Goal: Check status: Check status

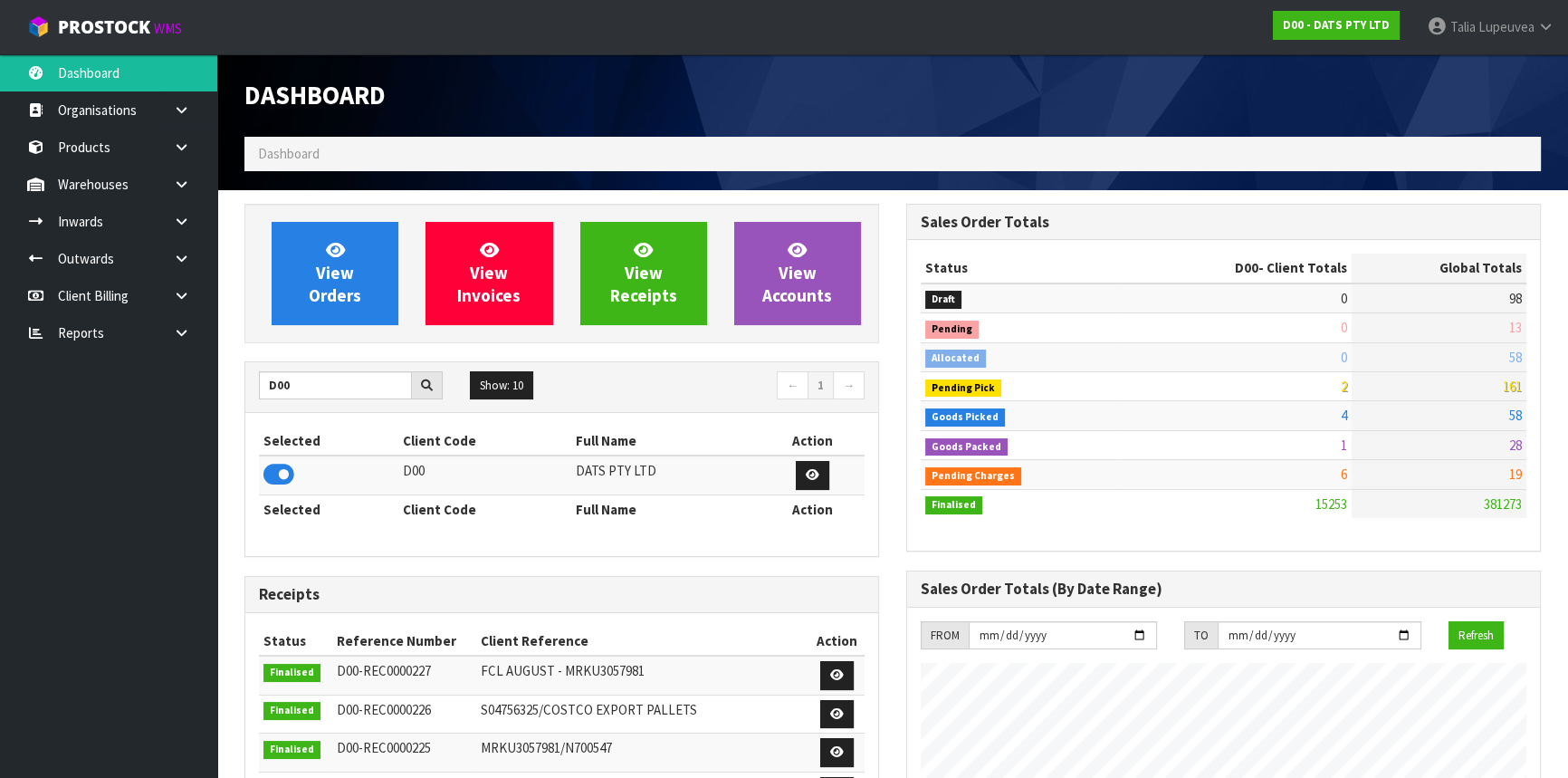
scroll to position [1369, 661]
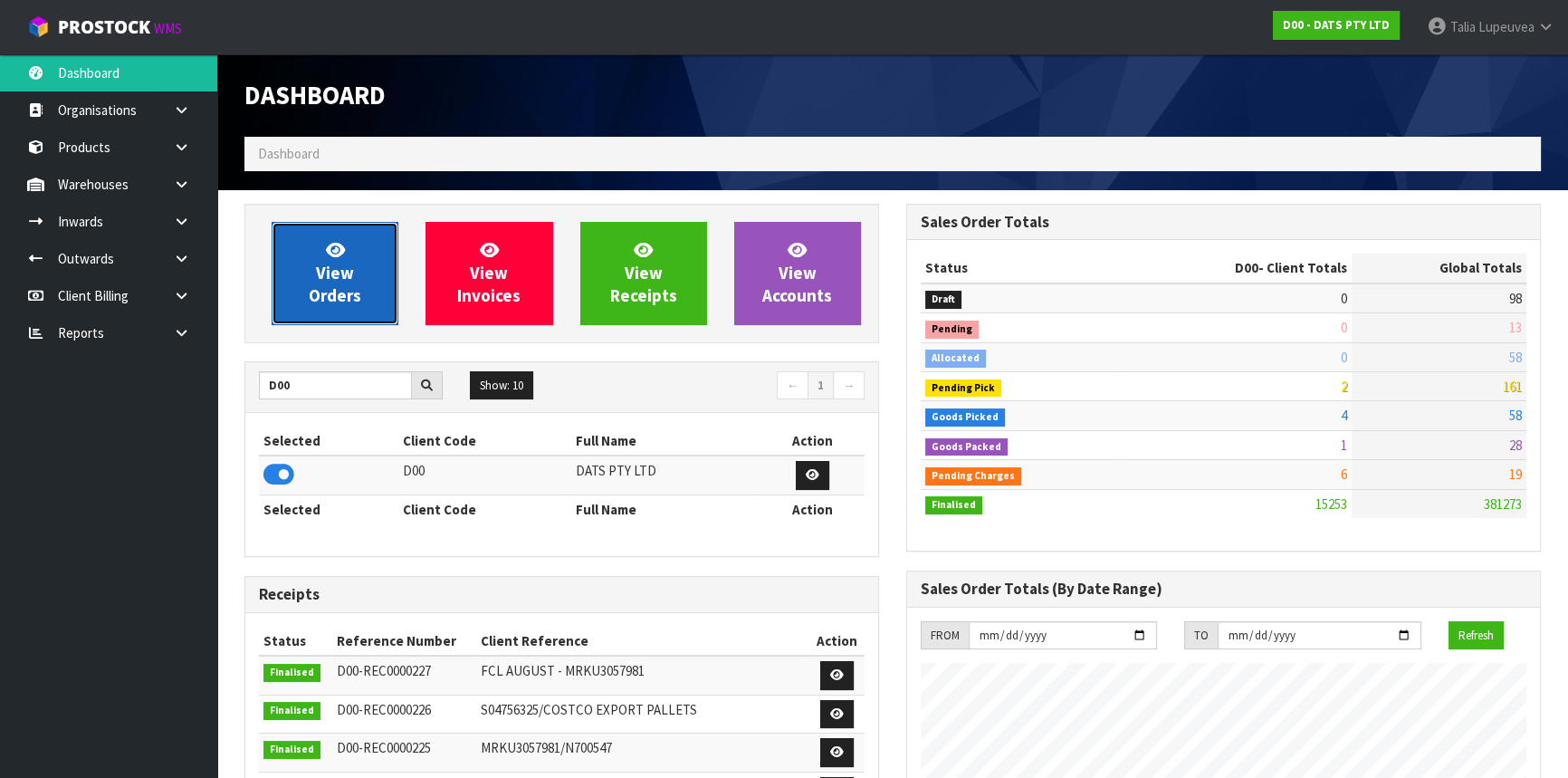
click at [354, 292] on span "View Orders" at bounding box center [335, 273] width 53 height 68
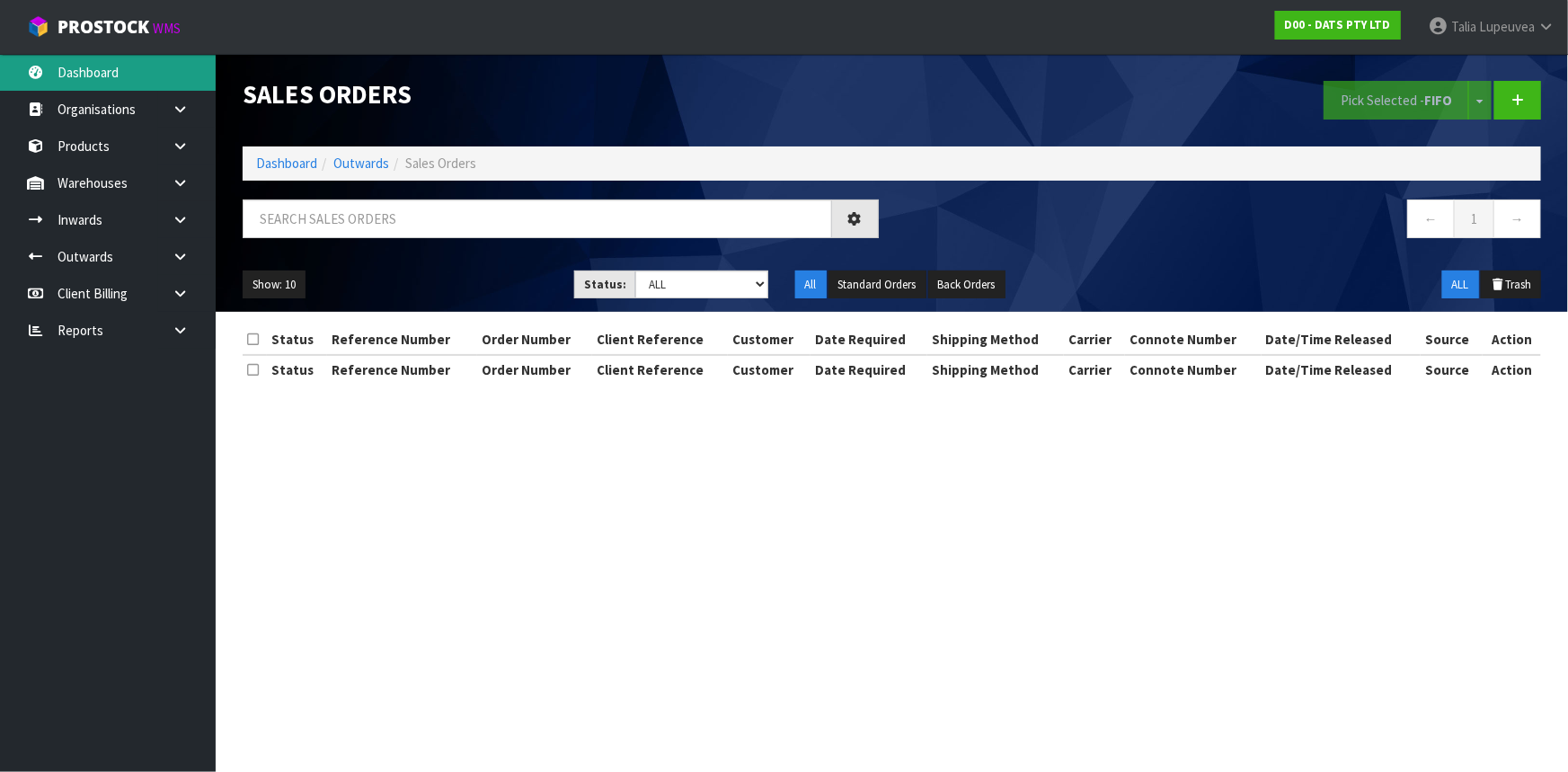
click at [122, 68] on link "Dashboard" at bounding box center [108, 72] width 216 height 37
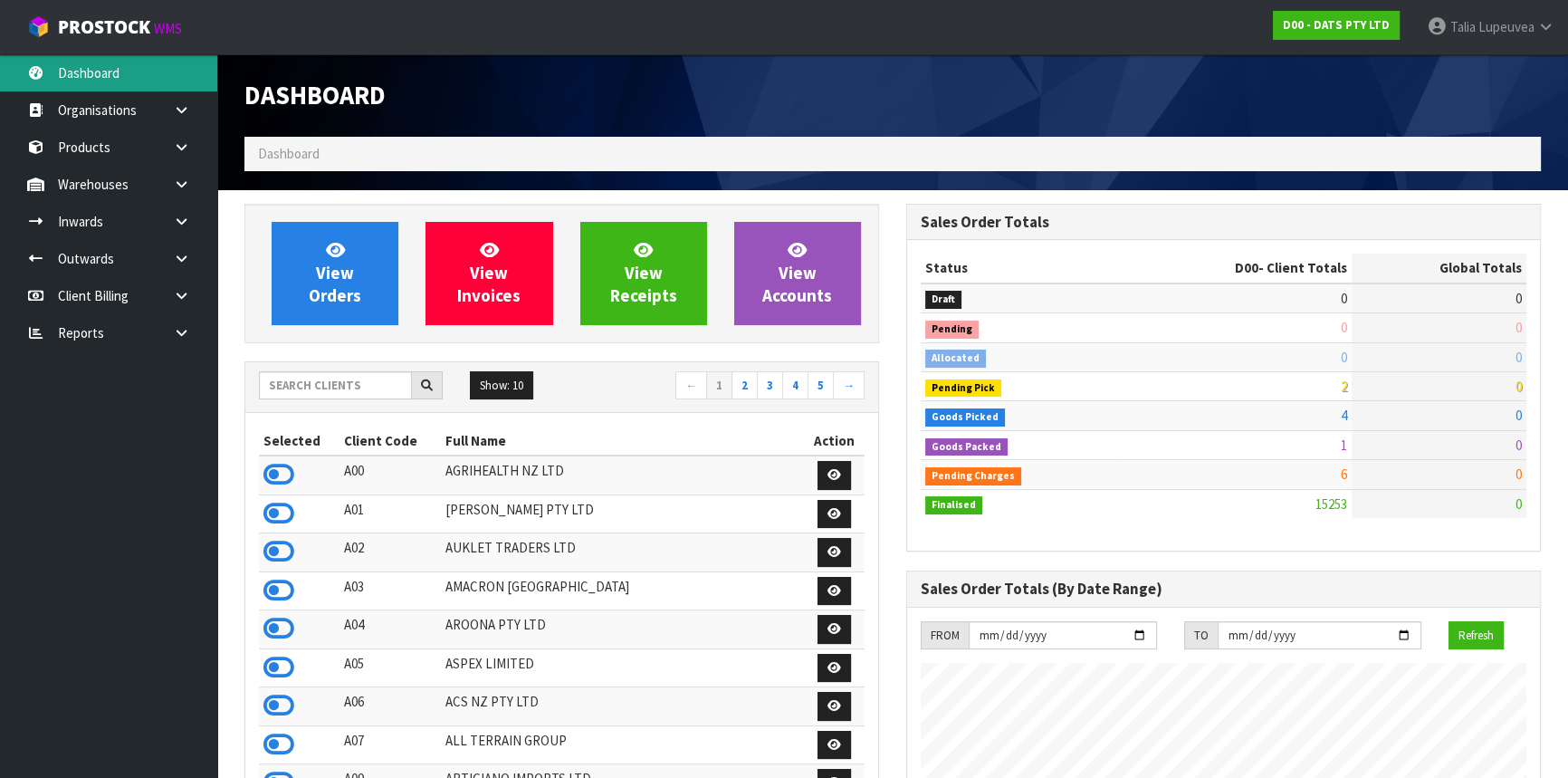
scroll to position [1369, 661]
click at [345, 383] on input "text" at bounding box center [336, 384] width 153 height 28
type input "K01"
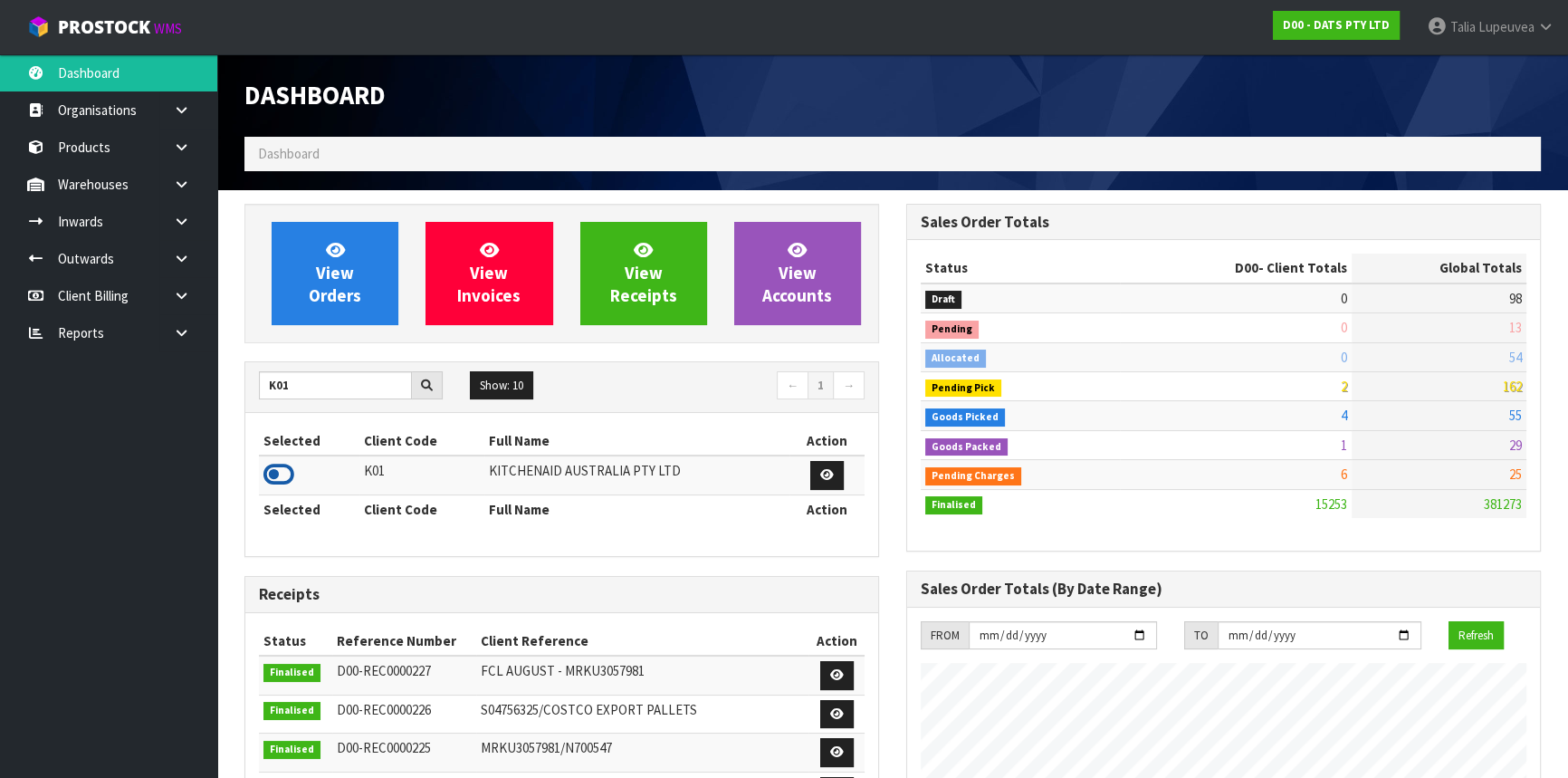
click at [280, 479] on icon at bounding box center [279, 474] width 31 height 27
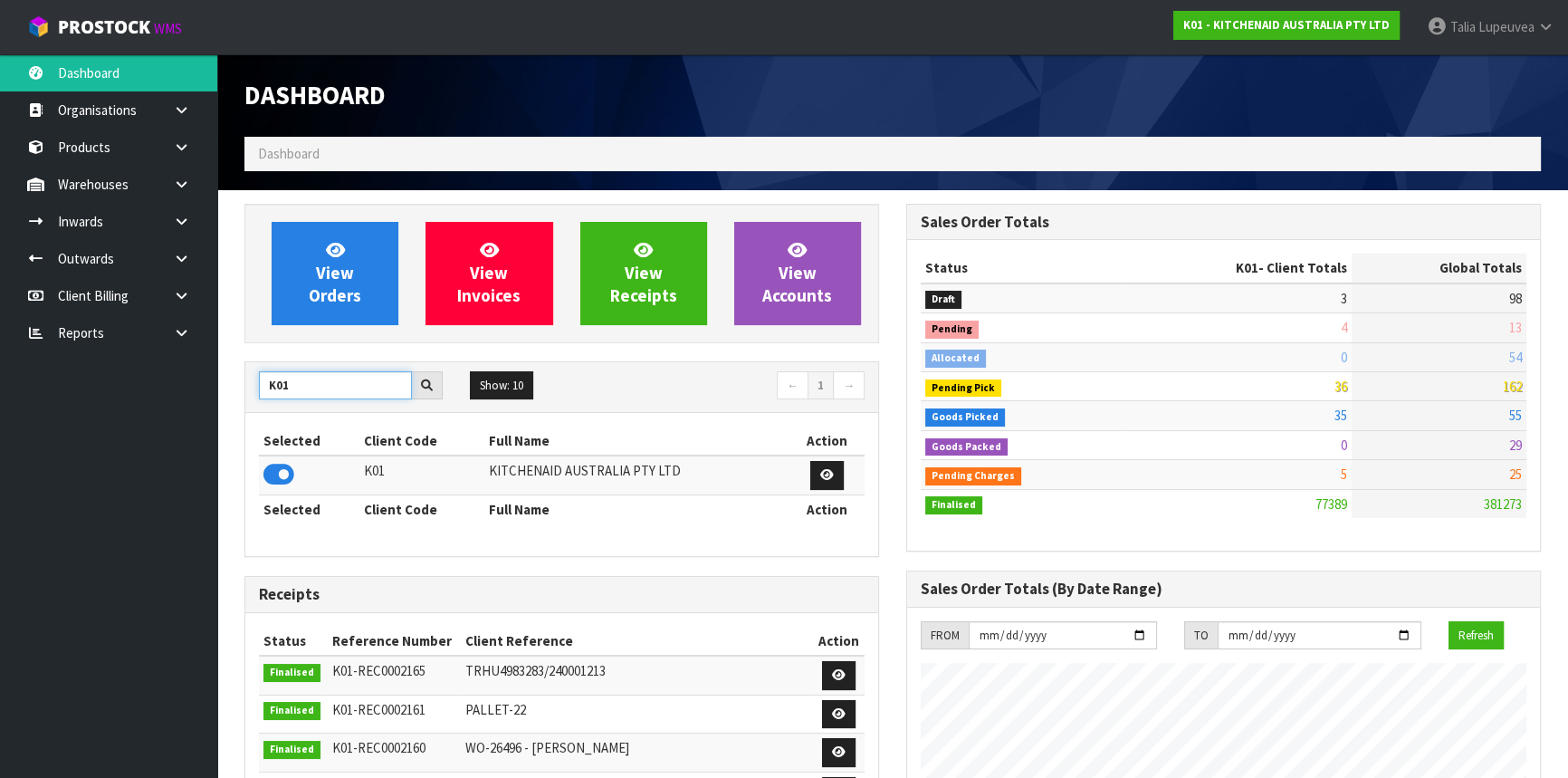
drag, startPoint x: 300, startPoint y: 374, endPoint x: 132, endPoint y: 373, distance: 168.0
click at [133, 374] on body "Toggle navigation ProStock WMS K01 - KITCHENAID AUSTRALIA PTY LTD Talia Lupeuve…" at bounding box center [784, 389] width 1568 height 778
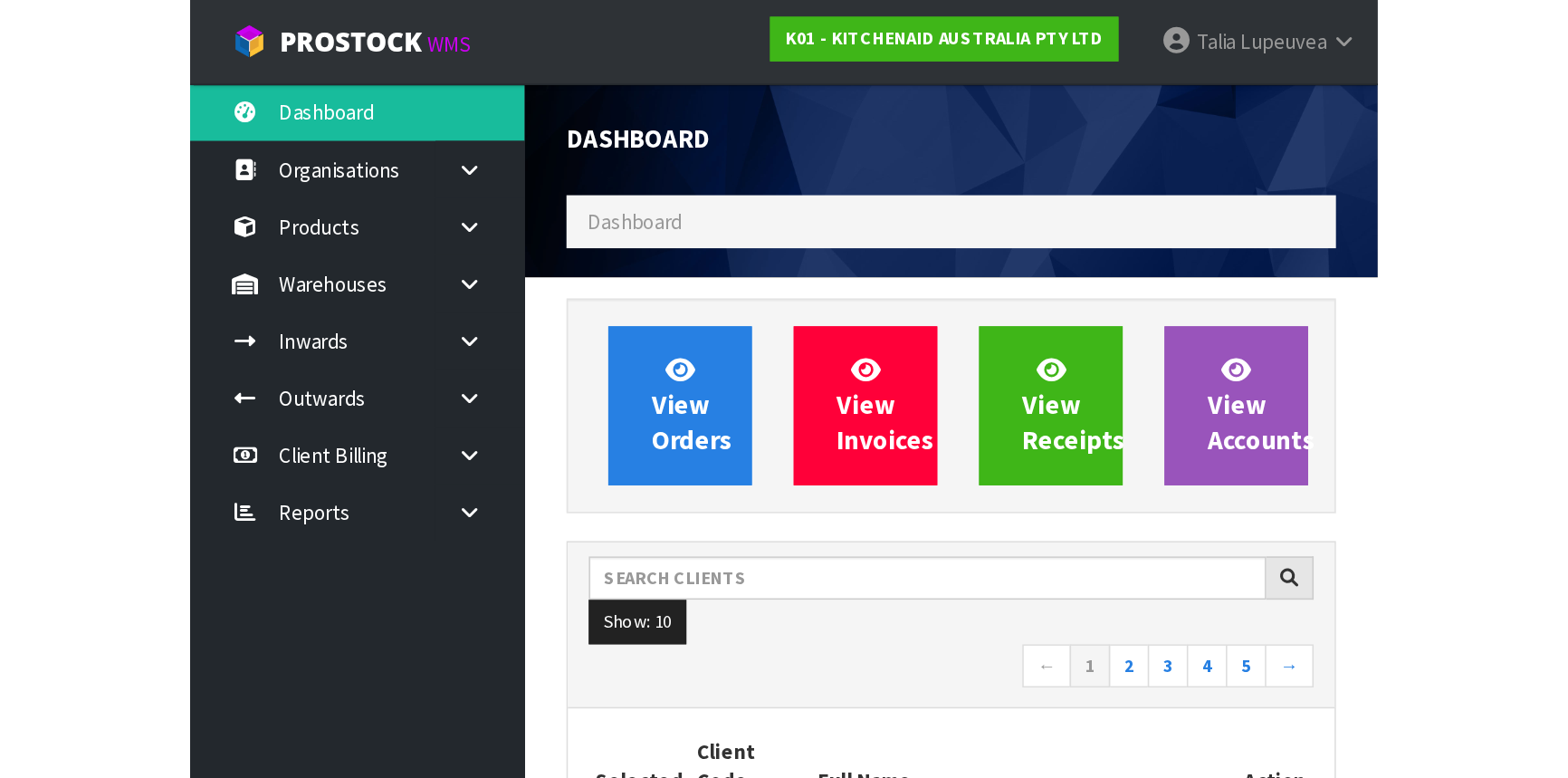
scroll to position [1369, 661]
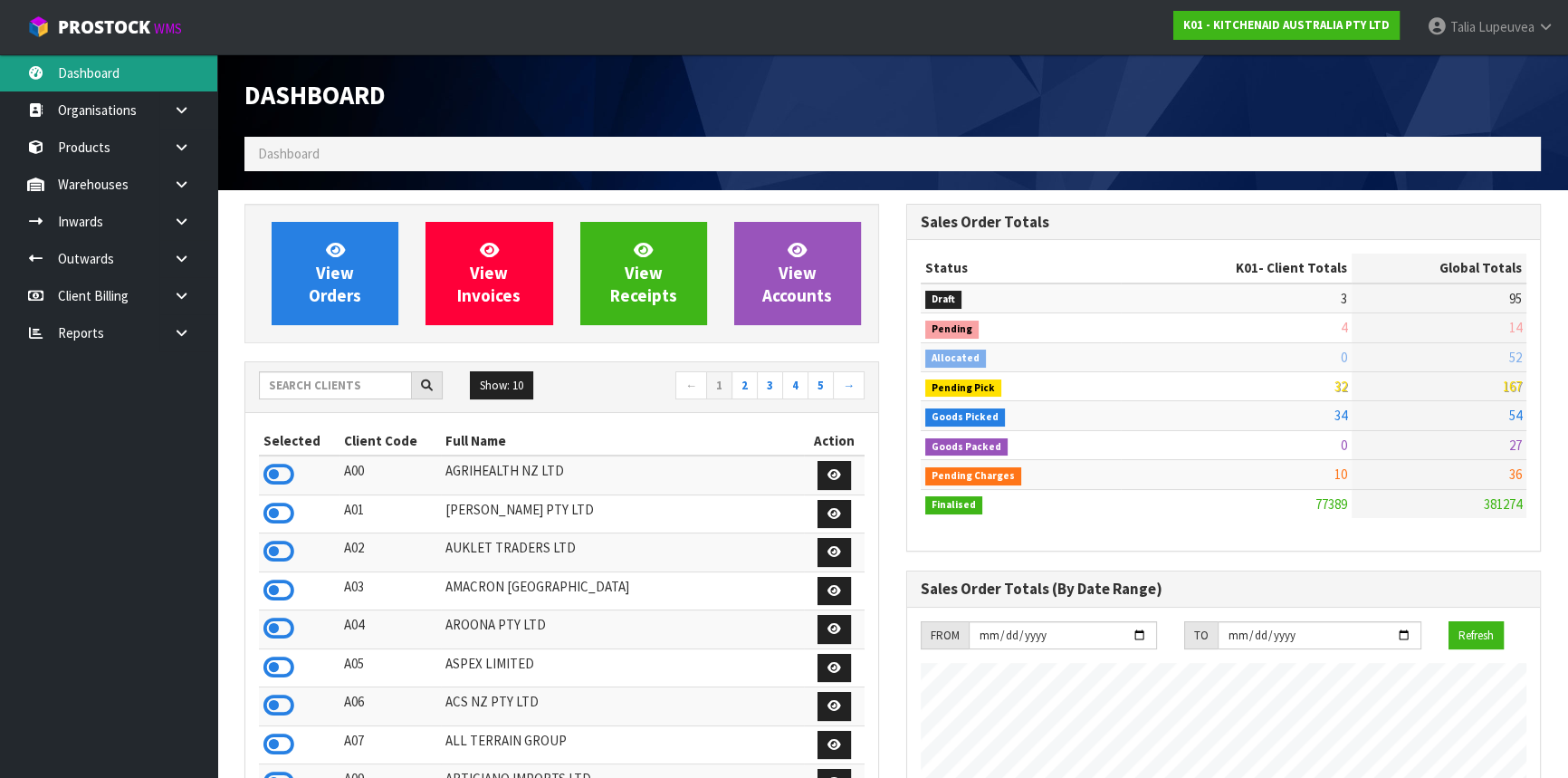
click at [122, 70] on link "Dashboard" at bounding box center [109, 73] width 218 height 37
click at [351, 393] on input "text" at bounding box center [336, 384] width 153 height 28
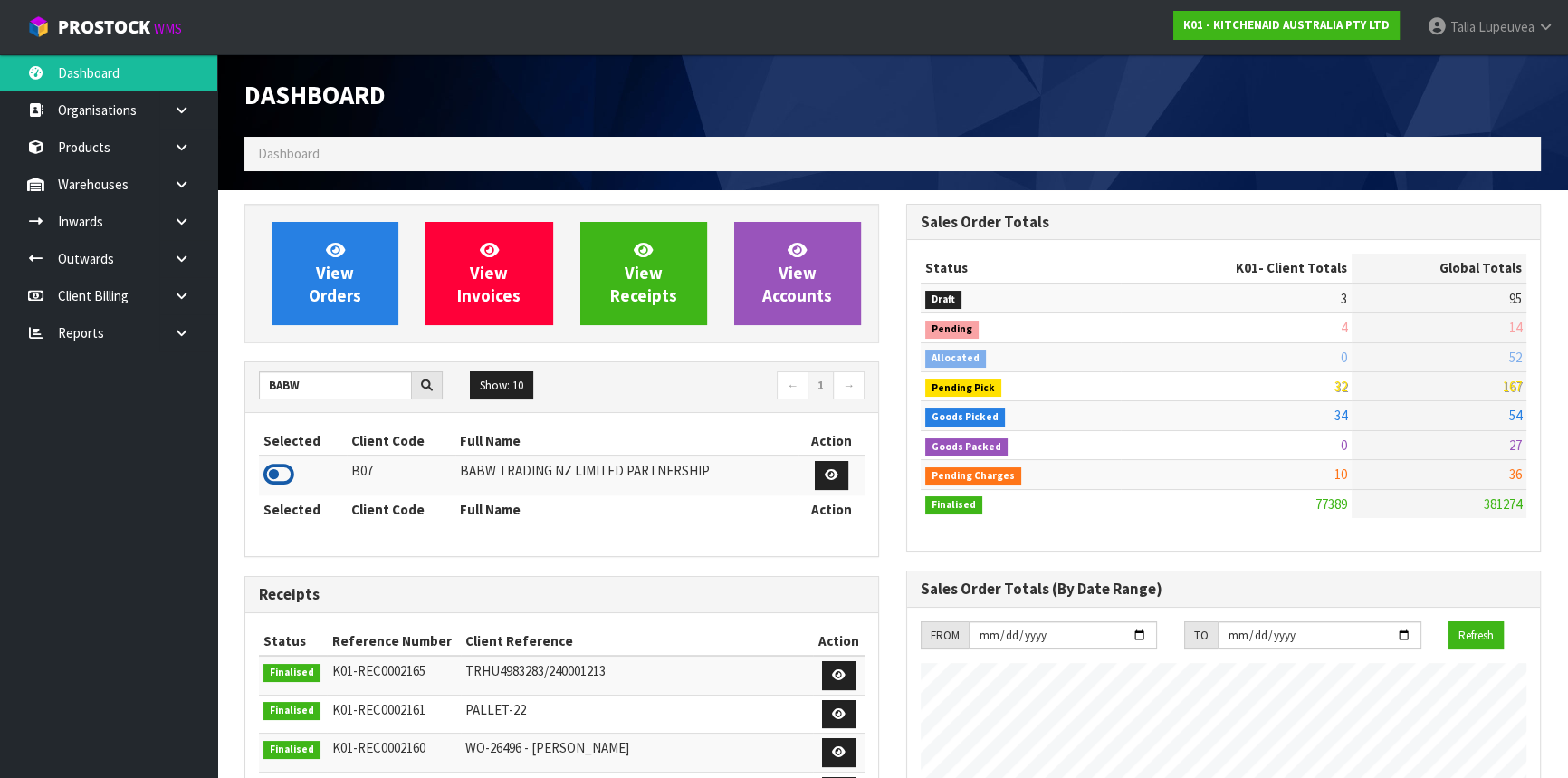
click at [278, 478] on icon at bounding box center [279, 474] width 31 height 27
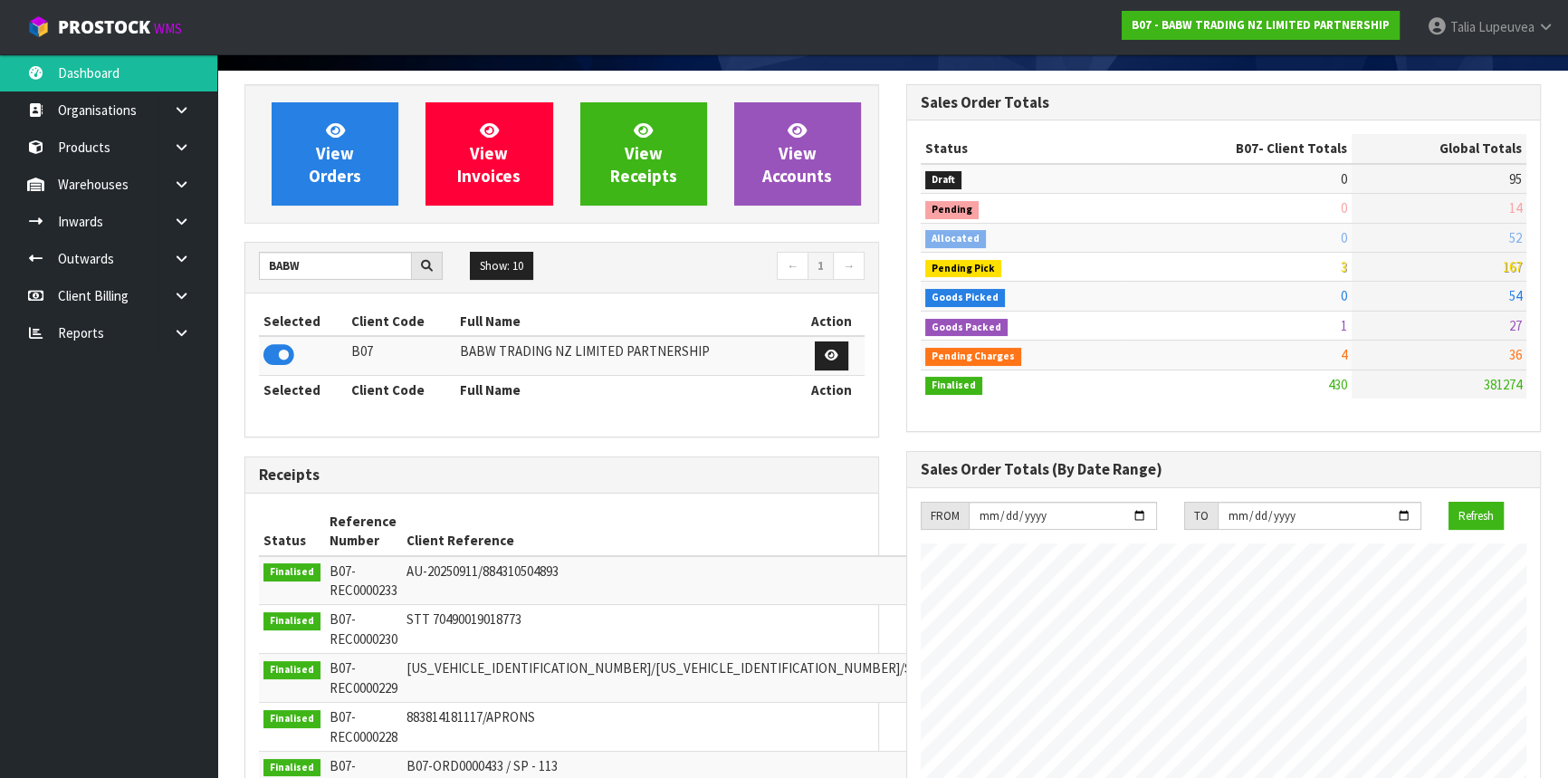
scroll to position [247, 0]
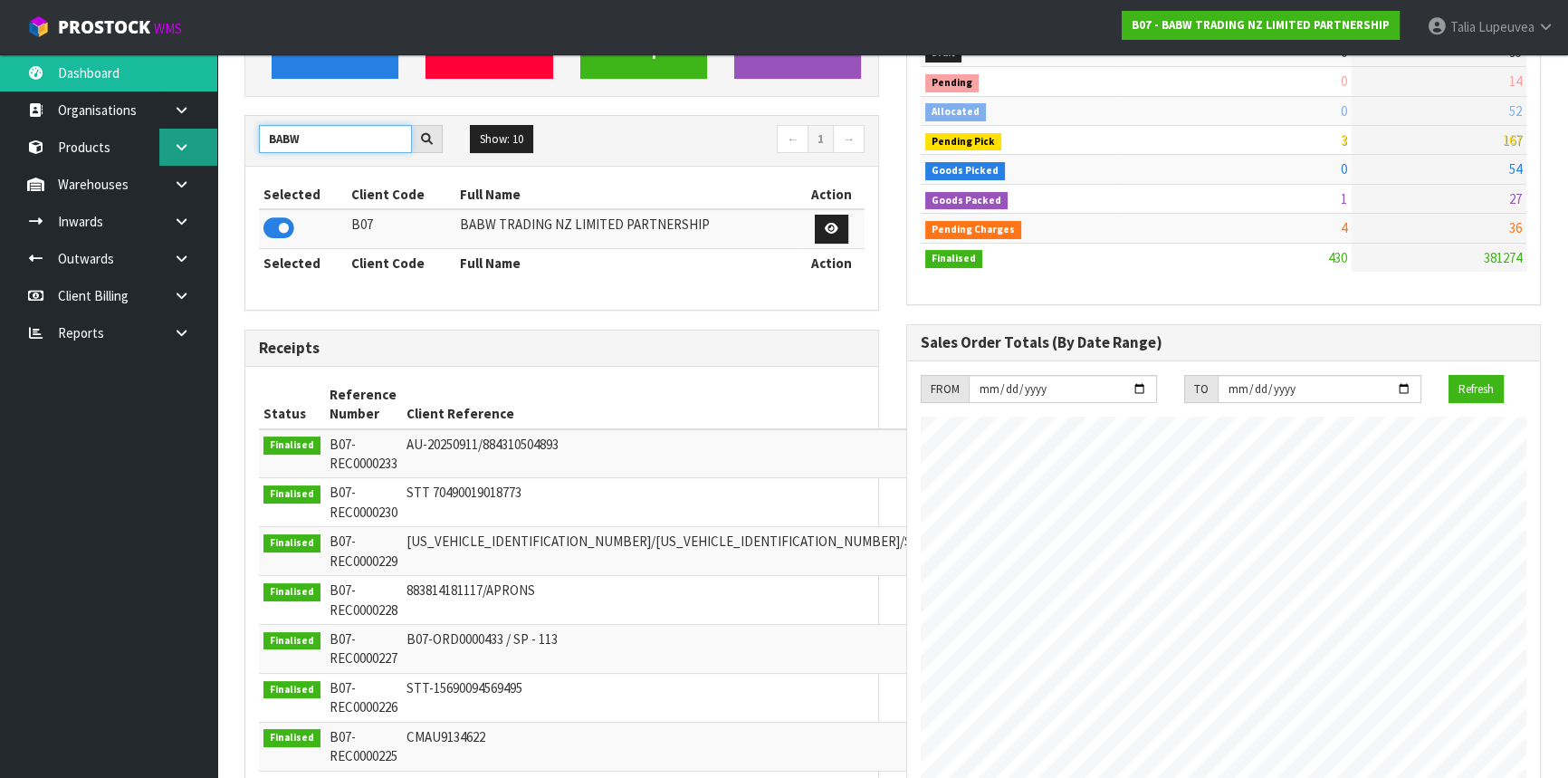
drag, startPoint x: 285, startPoint y: 138, endPoint x: 205, endPoint y: 147, distance: 80.5
click at [205, 147] on body "Toggle navigation ProStock WMS B07 - BABW TRADING NZ LIMITED PARTNERSHIP Talia …" at bounding box center [784, 142] width 1568 height 778
type input "K01"
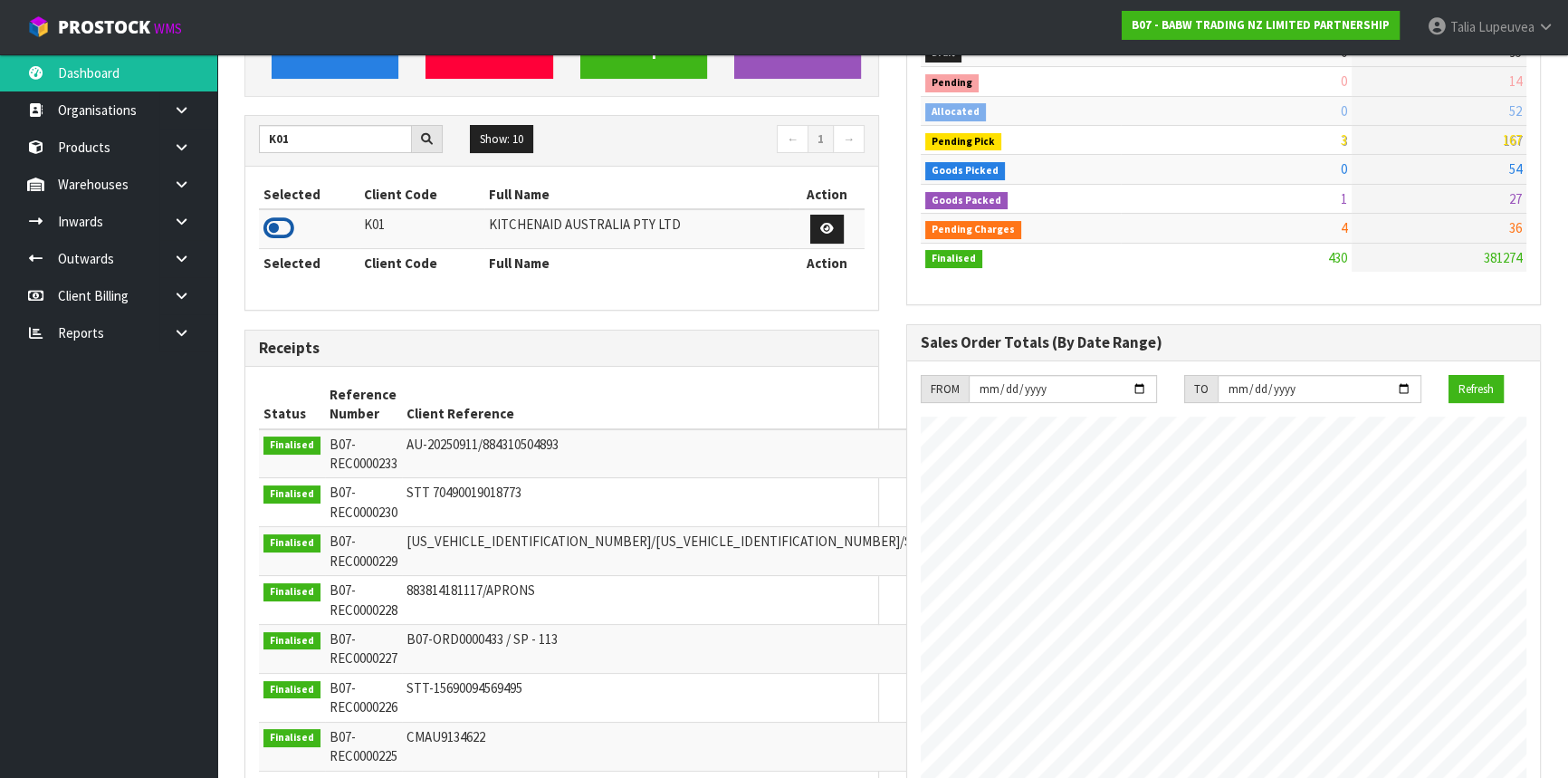
click at [286, 230] on icon at bounding box center [279, 229] width 31 height 27
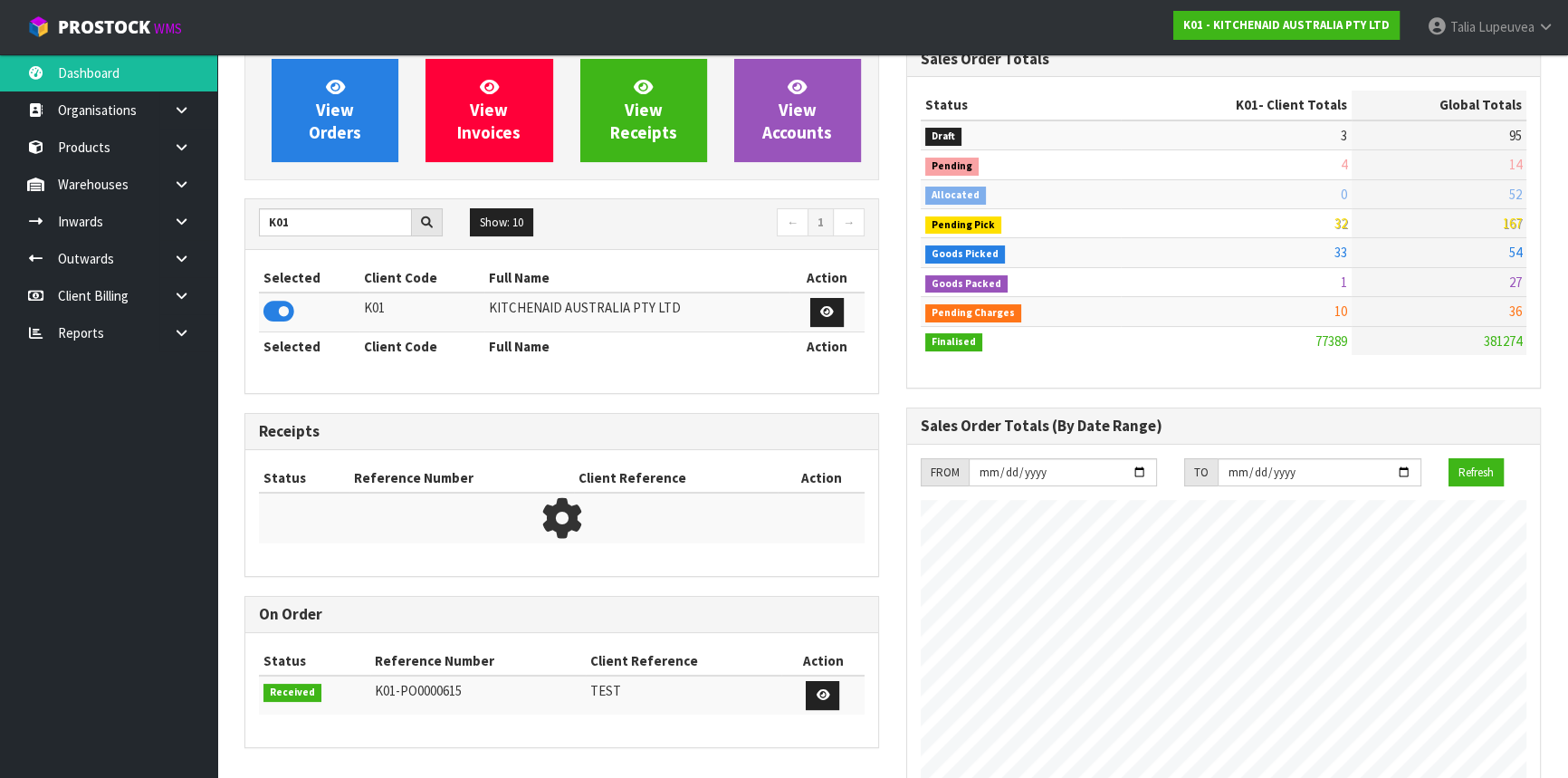
scroll to position [1369, 661]
